Goal: Information Seeking & Learning: Find specific fact

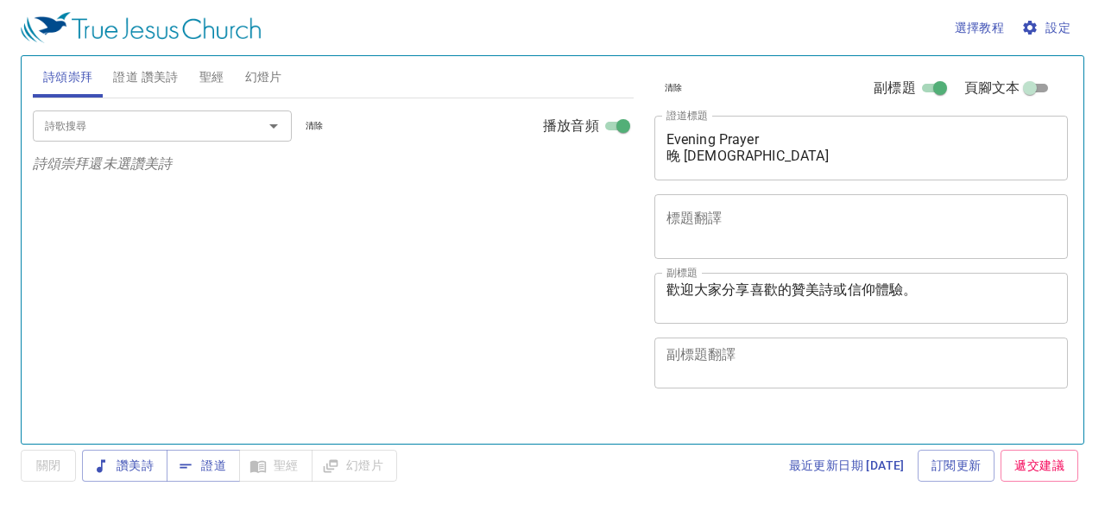
select select "1"
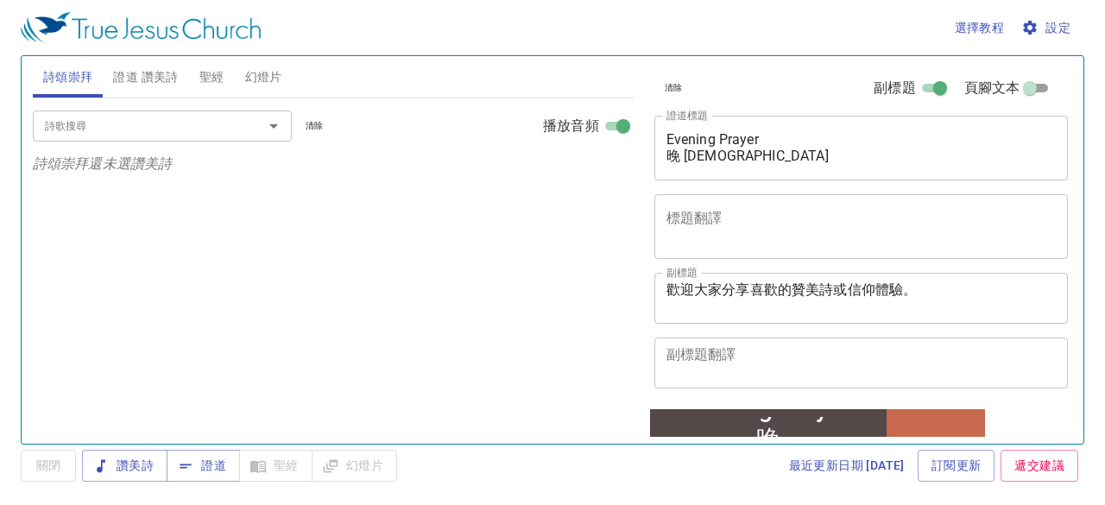
click at [155, 79] on span "證道 讚美詩" at bounding box center [145, 77] width 65 height 22
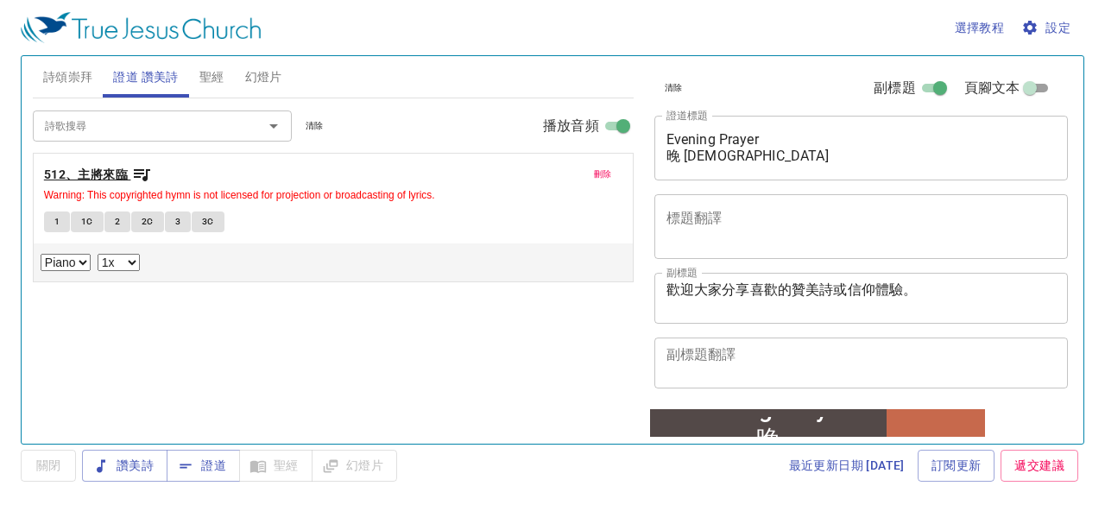
click at [122, 170] on b "512、主將來臨" at bounding box center [86, 175] width 84 height 22
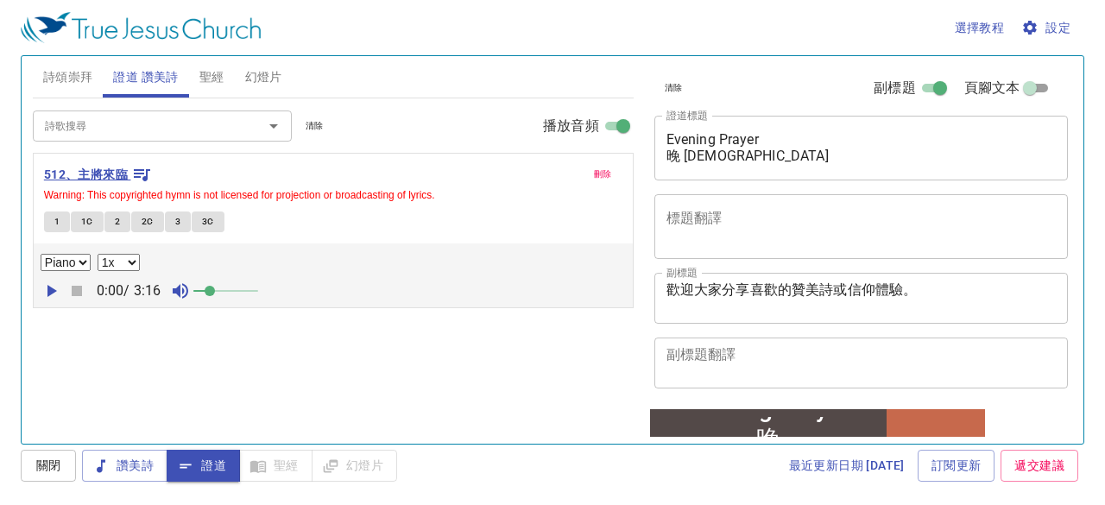
click at [124, 173] on b "512、主將來臨" at bounding box center [86, 175] width 84 height 22
click at [51, 220] on button "1" at bounding box center [57, 221] width 26 height 21
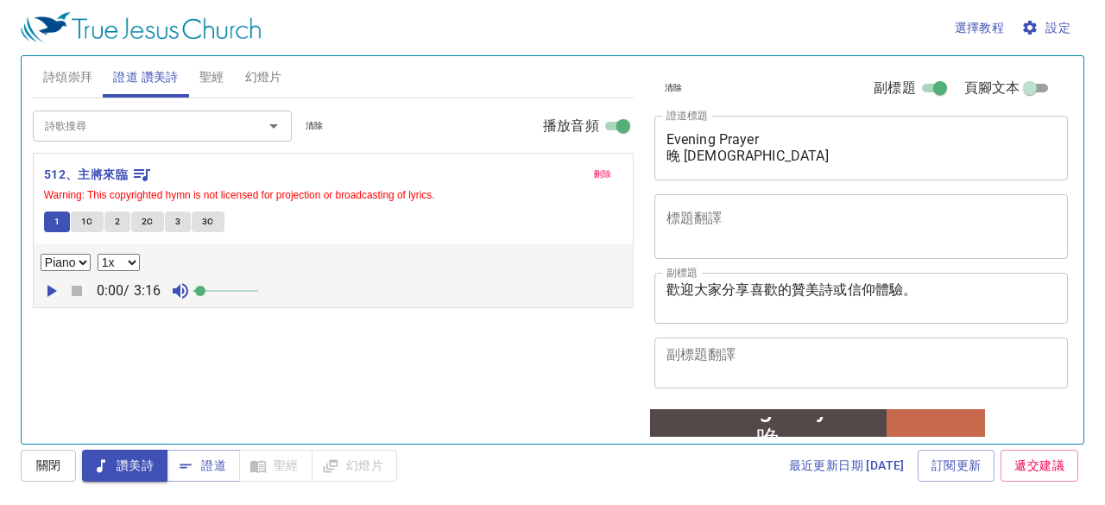
click at [205, 287] on span at bounding box center [200, 291] width 10 height 10
click at [210, 75] on span "聖經" at bounding box center [211, 77] width 25 height 22
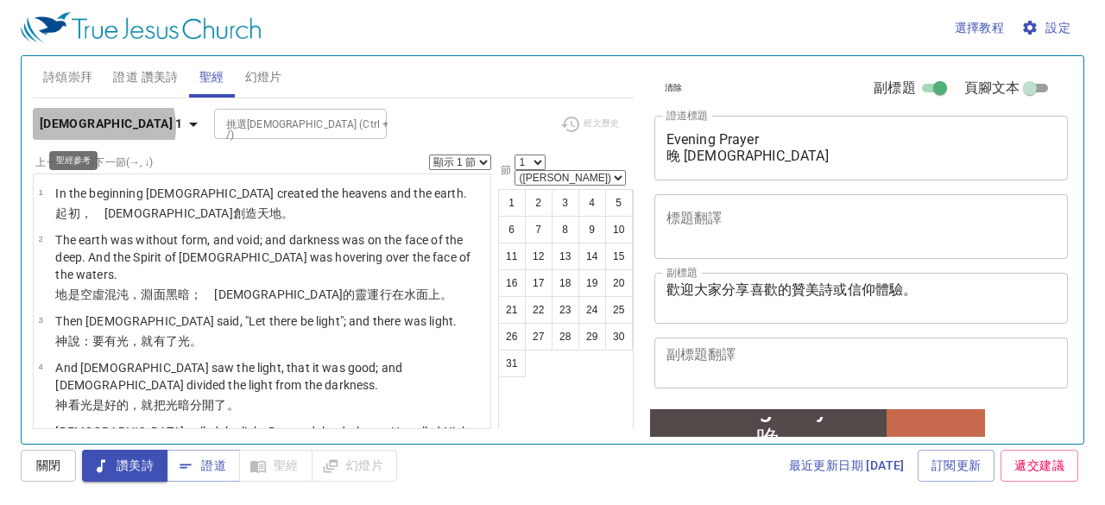
click at [183, 127] on icon "button" at bounding box center [193, 124] width 21 height 21
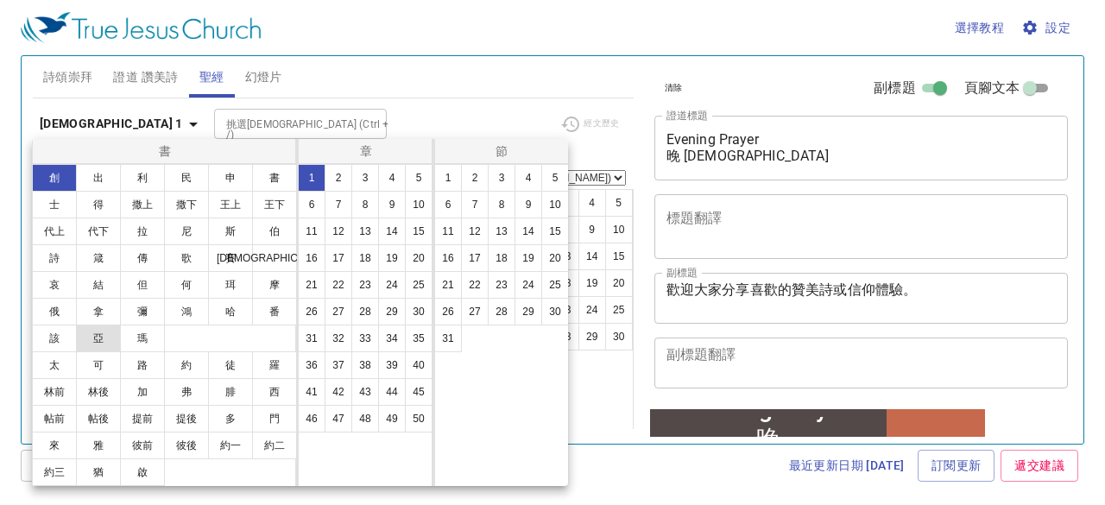
click at [104, 338] on button "亞" at bounding box center [98, 339] width 45 height 28
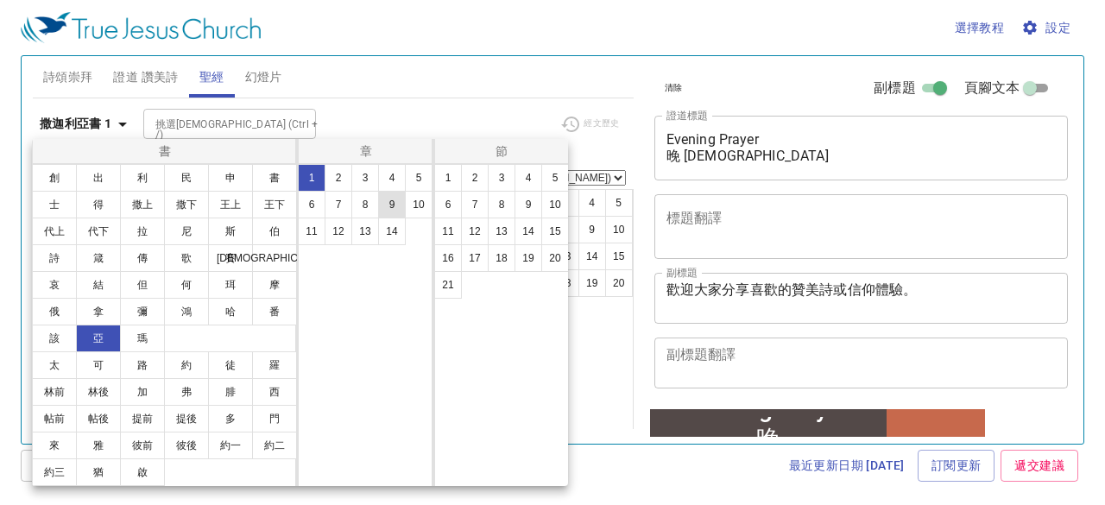
click at [392, 209] on button "9" at bounding box center [392, 205] width 28 height 28
click at [527, 205] on button "9" at bounding box center [528, 205] width 28 height 28
select select "9"
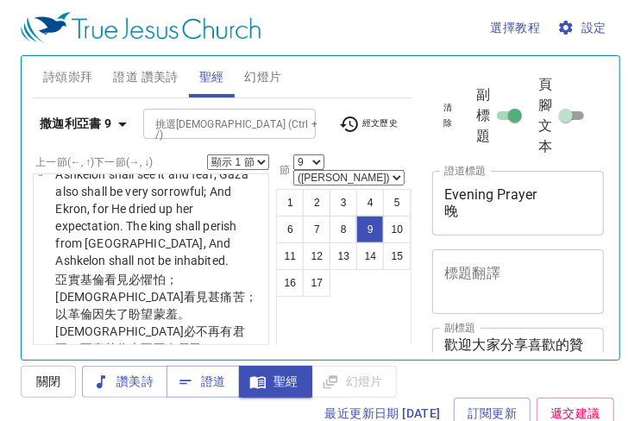
scroll to position [983, 0]
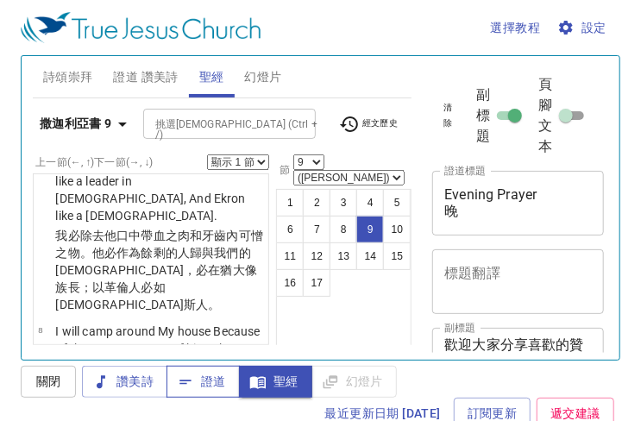
click at [202, 382] on span "證道" at bounding box center [203, 382] width 46 height 22
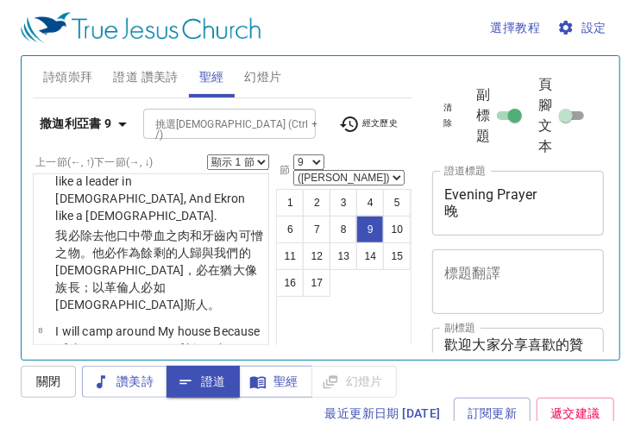
click at [155, 72] on span "證道 讚美詩" at bounding box center [145, 77] width 65 height 22
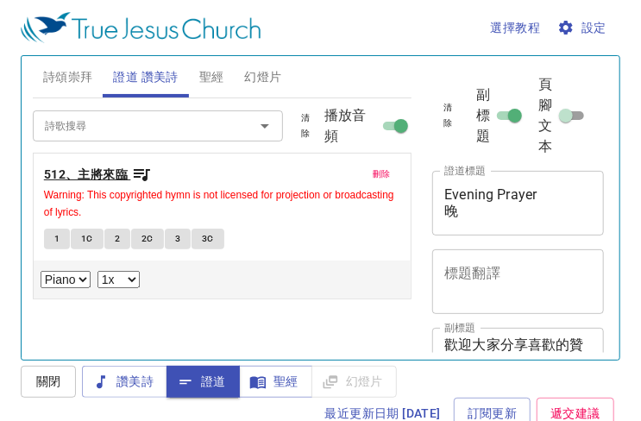
click at [98, 170] on b "512、主將來臨" at bounding box center [86, 175] width 84 height 22
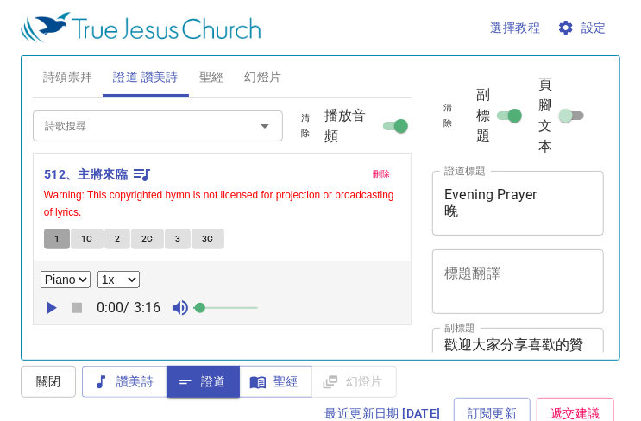
click at [54, 239] on span "1" at bounding box center [56, 239] width 5 height 16
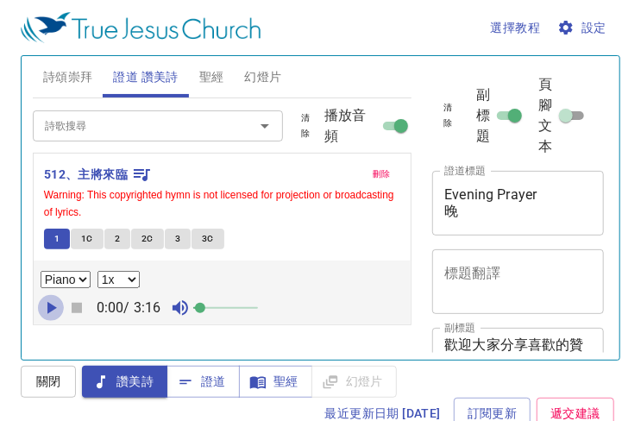
click at [47, 303] on icon "button" at bounding box center [51, 308] width 9 height 12
click at [93, 235] on button "1C" at bounding box center [87, 239] width 33 height 21
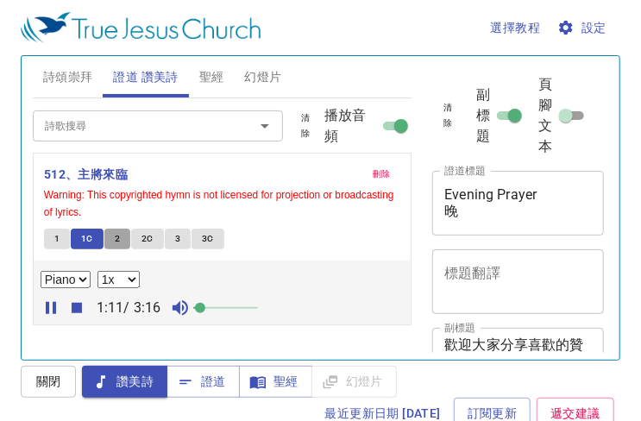
click at [115, 232] on span "2" at bounding box center [117, 239] width 5 height 16
click at [147, 233] on span "2C" at bounding box center [148, 239] width 12 height 16
click at [177, 236] on span "3" at bounding box center [177, 239] width 5 height 16
click at [207, 237] on span "3C" at bounding box center [208, 239] width 12 height 16
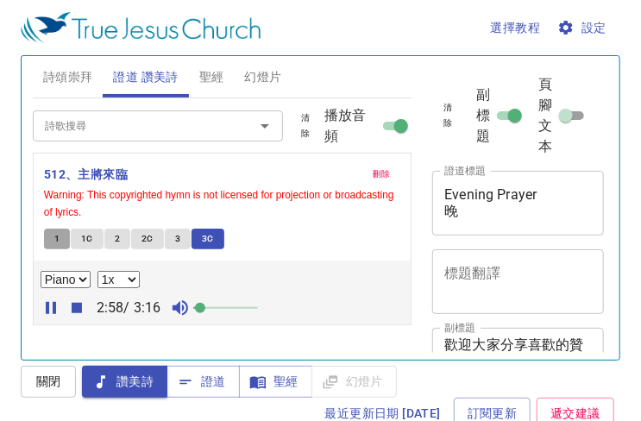
click at [64, 243] on button "1" at bounding box center [57, 239] width 26 height 21
click at [212, 73] on span "聖經" at bounding box center [211, 77] width 25 height 22
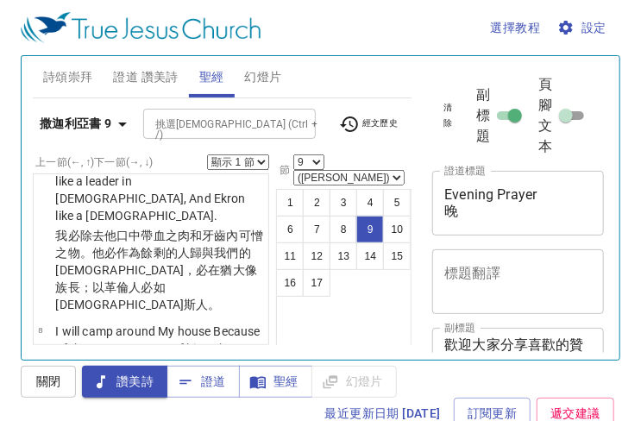
click at [368, 122] on span "經文歷史" at bounding box center [369, 124] width 60 height 21
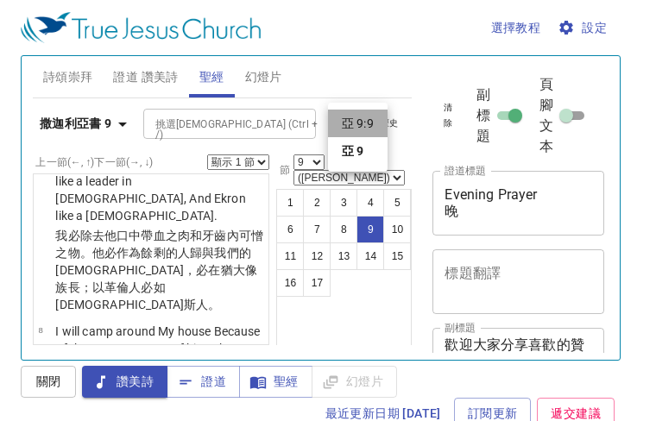
click at [342, 125] on li "亞 9:9" at bounding box center [358, 124] width 60 height 28
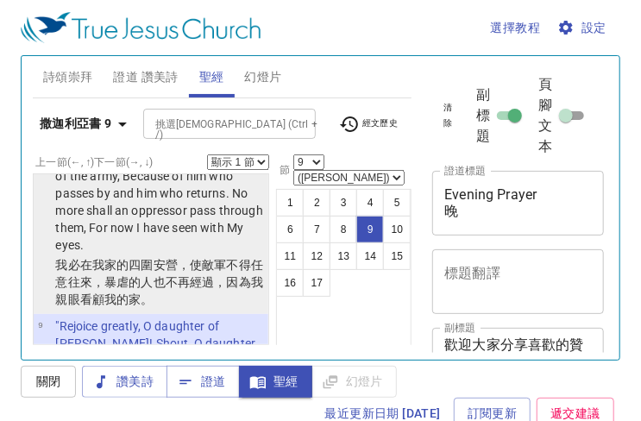
scroll to position [1242, 0]
